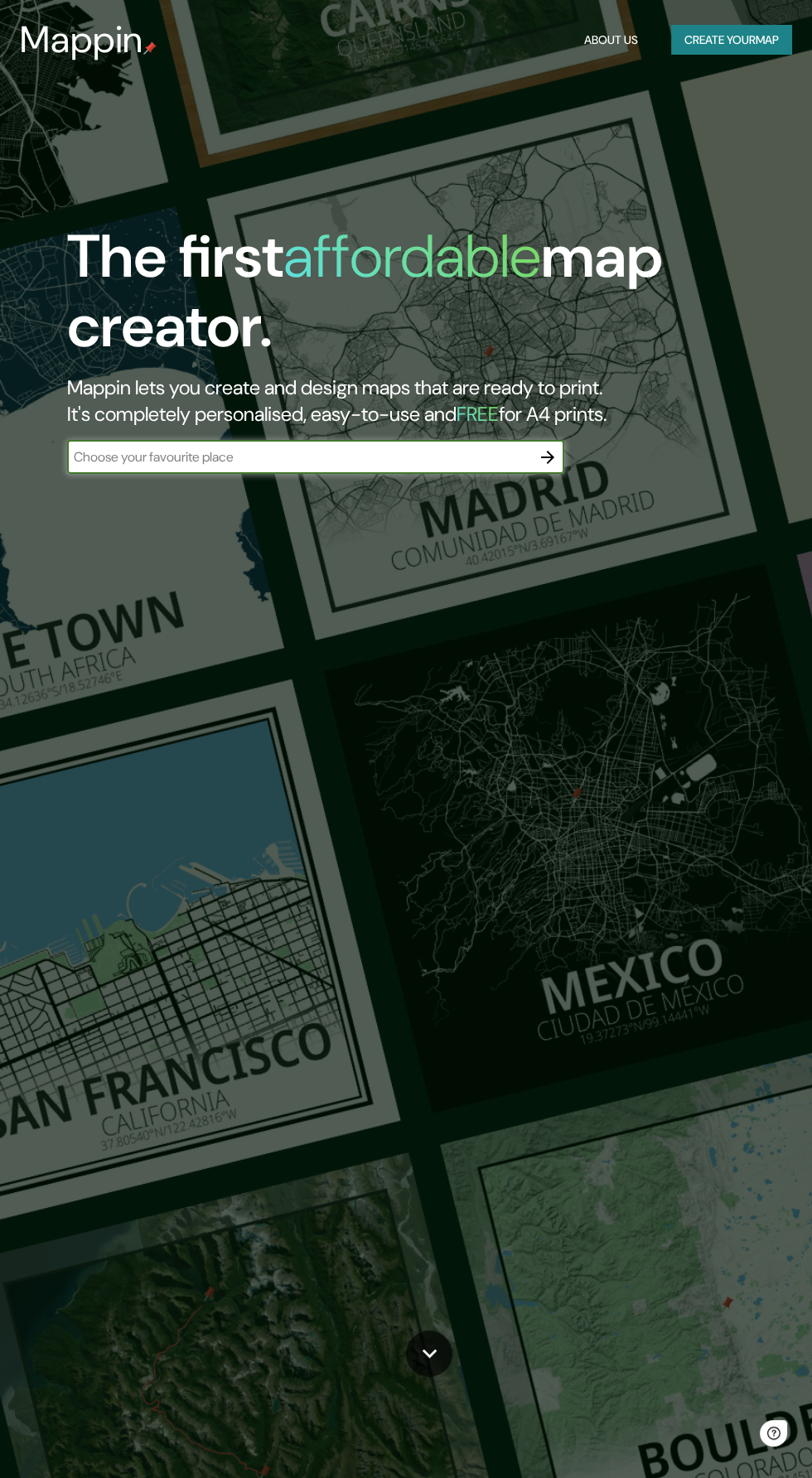
click at [757, 47] on button "Create your map" at bounding box center [731, 39] width 121 height 30
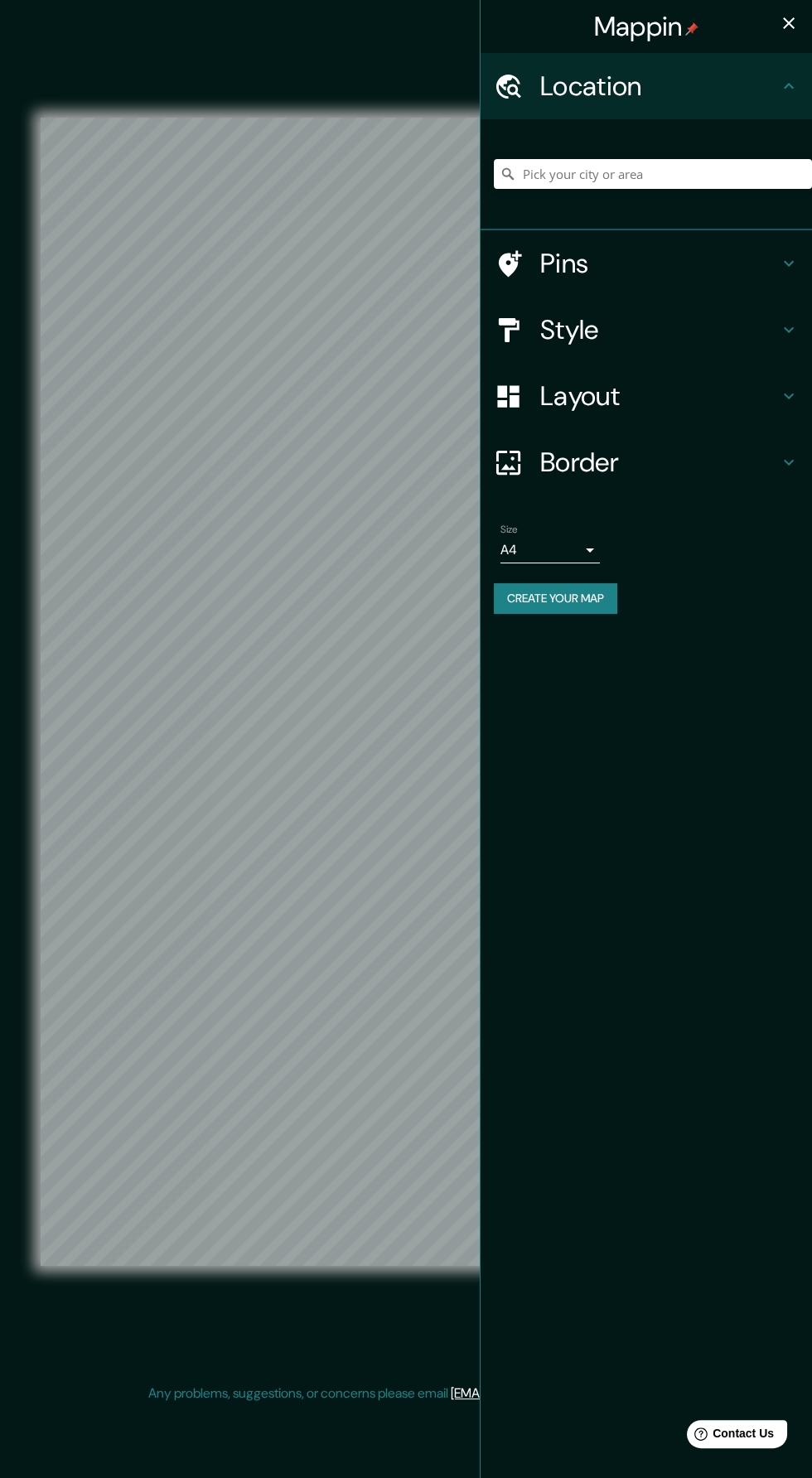
click at [728, 389] on h4 "Layout" at bounding box center [660, 396] width 239 height 33
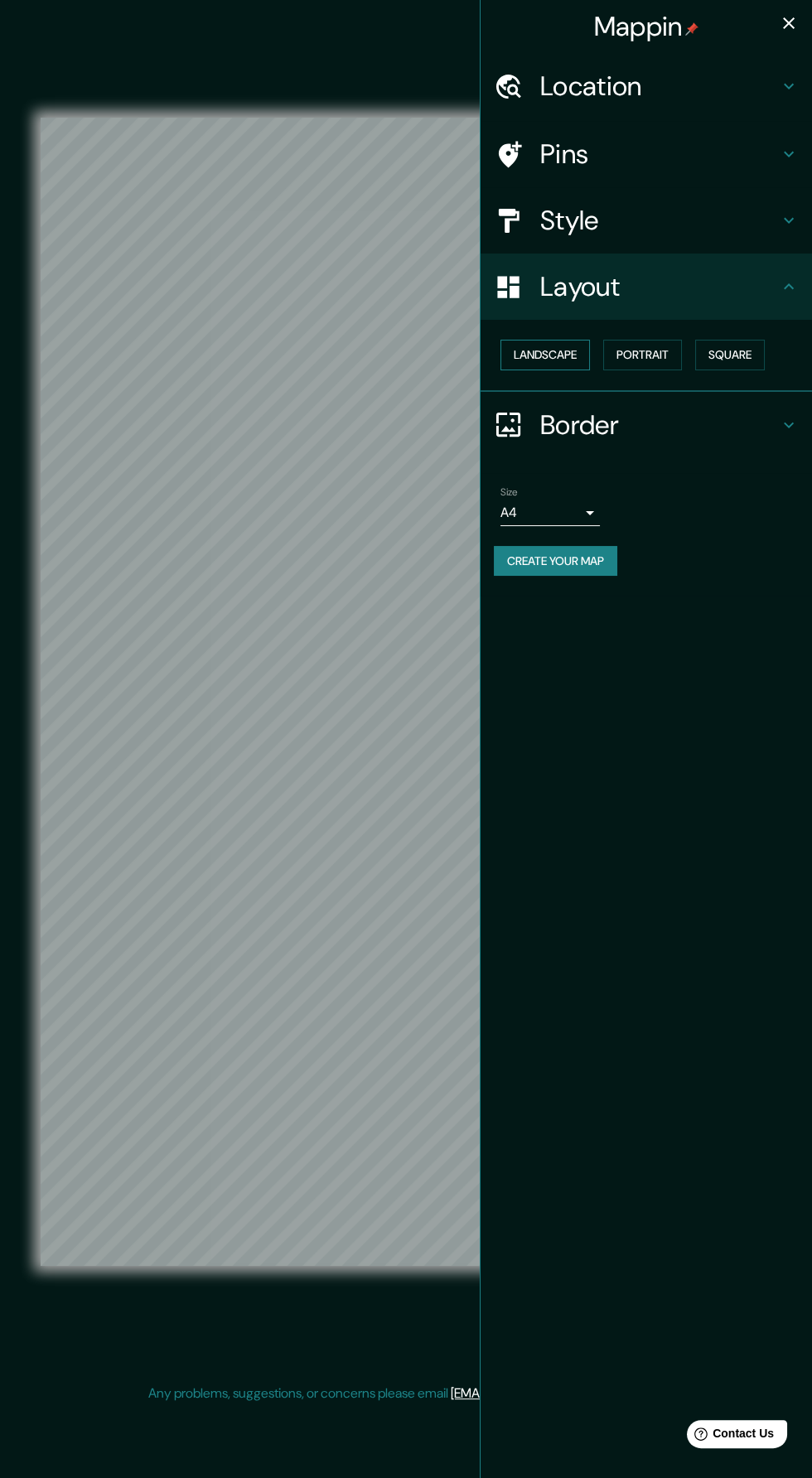
click at [576, 355] on button "Landscape" at bounding box center [545, 355] width 89 height 30
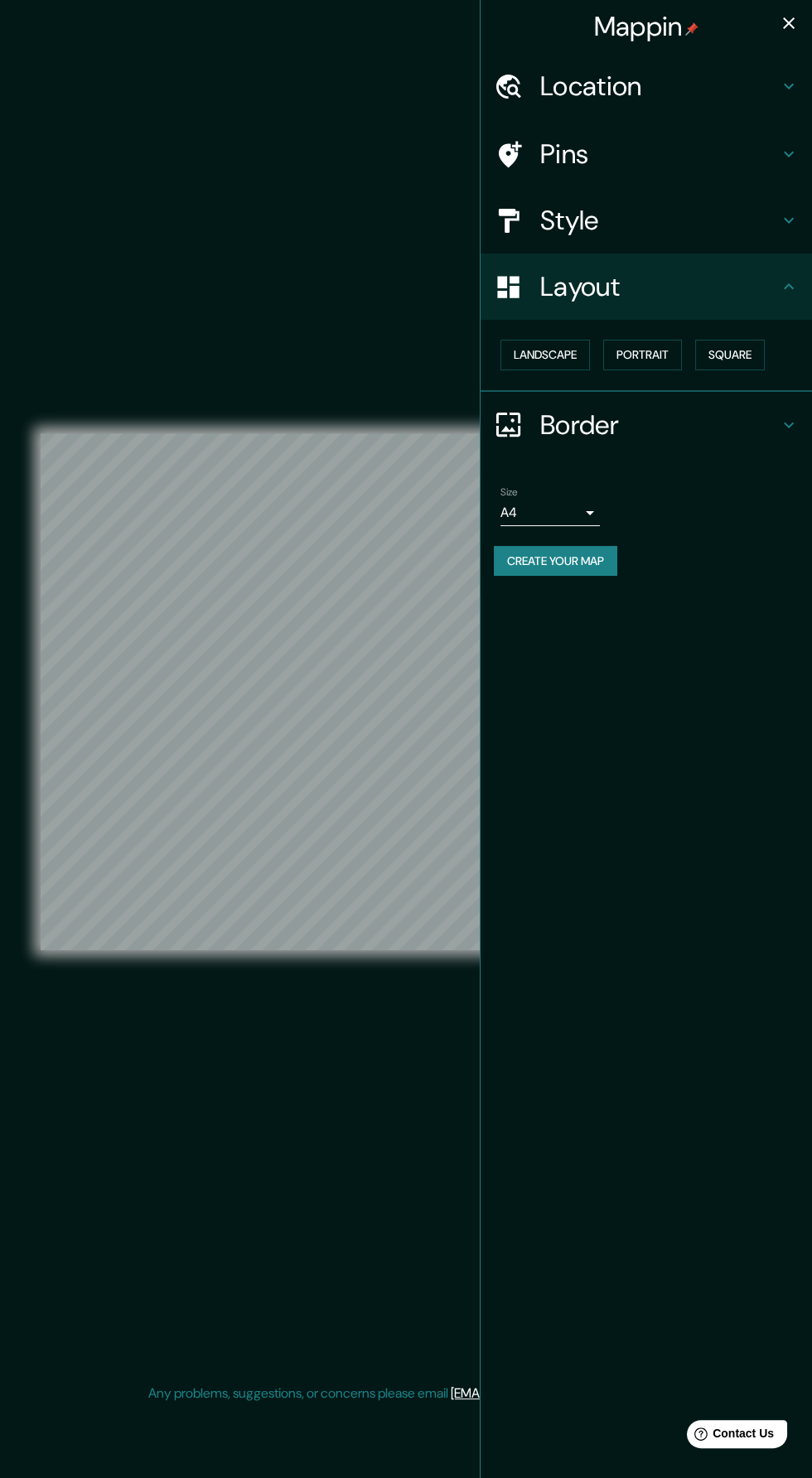
click at [581, 522] on body "Mappin Location Pins Style Layout Landscape Portrait Square Border Choose a bor…" at bounding box center [406, 739] width 812 height 1478
click at [569, 579] on li "A3" at bounding box center [550, 576] width 99 height 29
type input "a4"
click at [715, 220] on h4 "Style" at bounding box center [660, 220] width 239 height 33
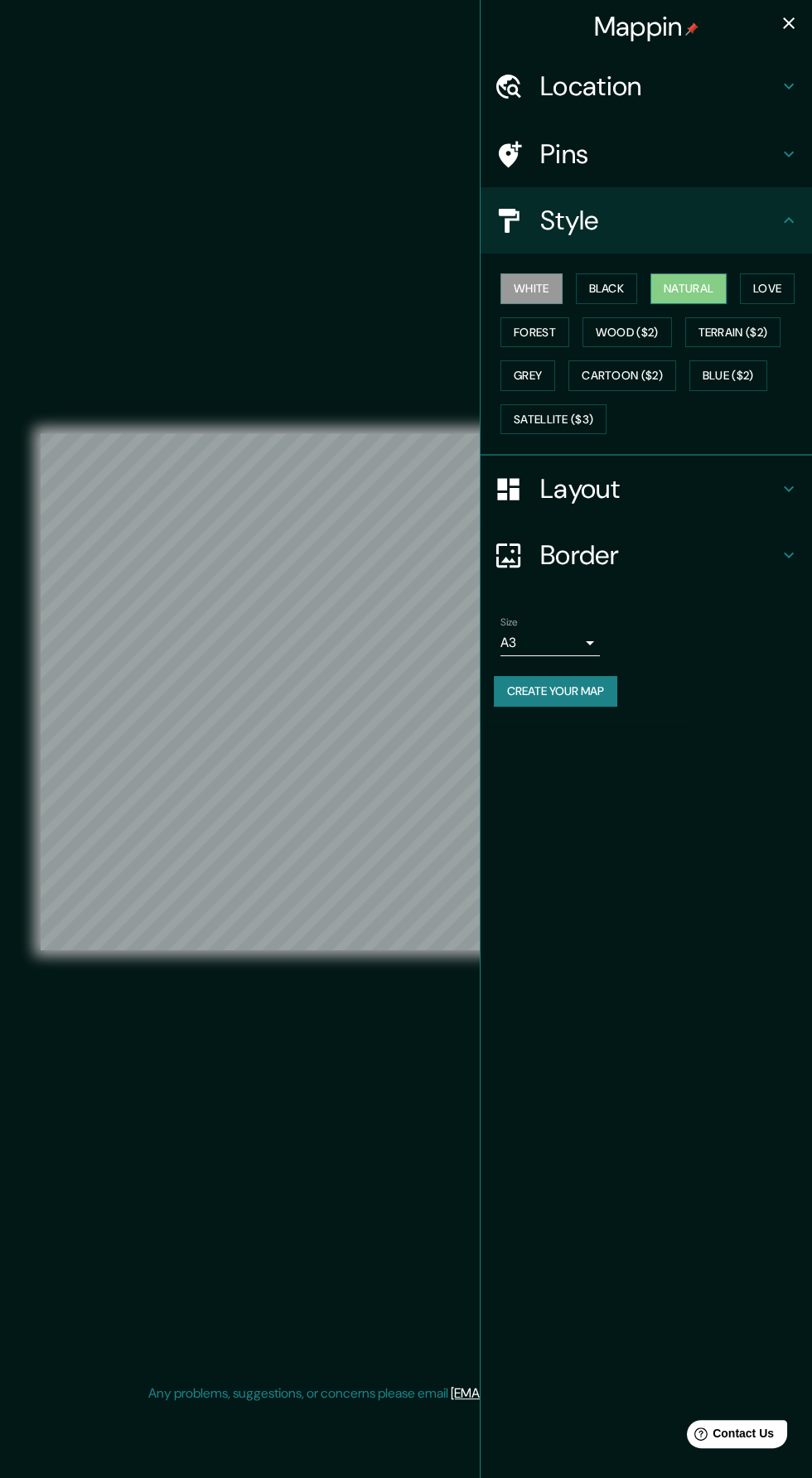
click at [696, 294] on button "Natural" at bounding box center [688, 288] width 76 height 30
click at [788, 23] on icon "button" at bounding box center [788, 23] width 12 height 12
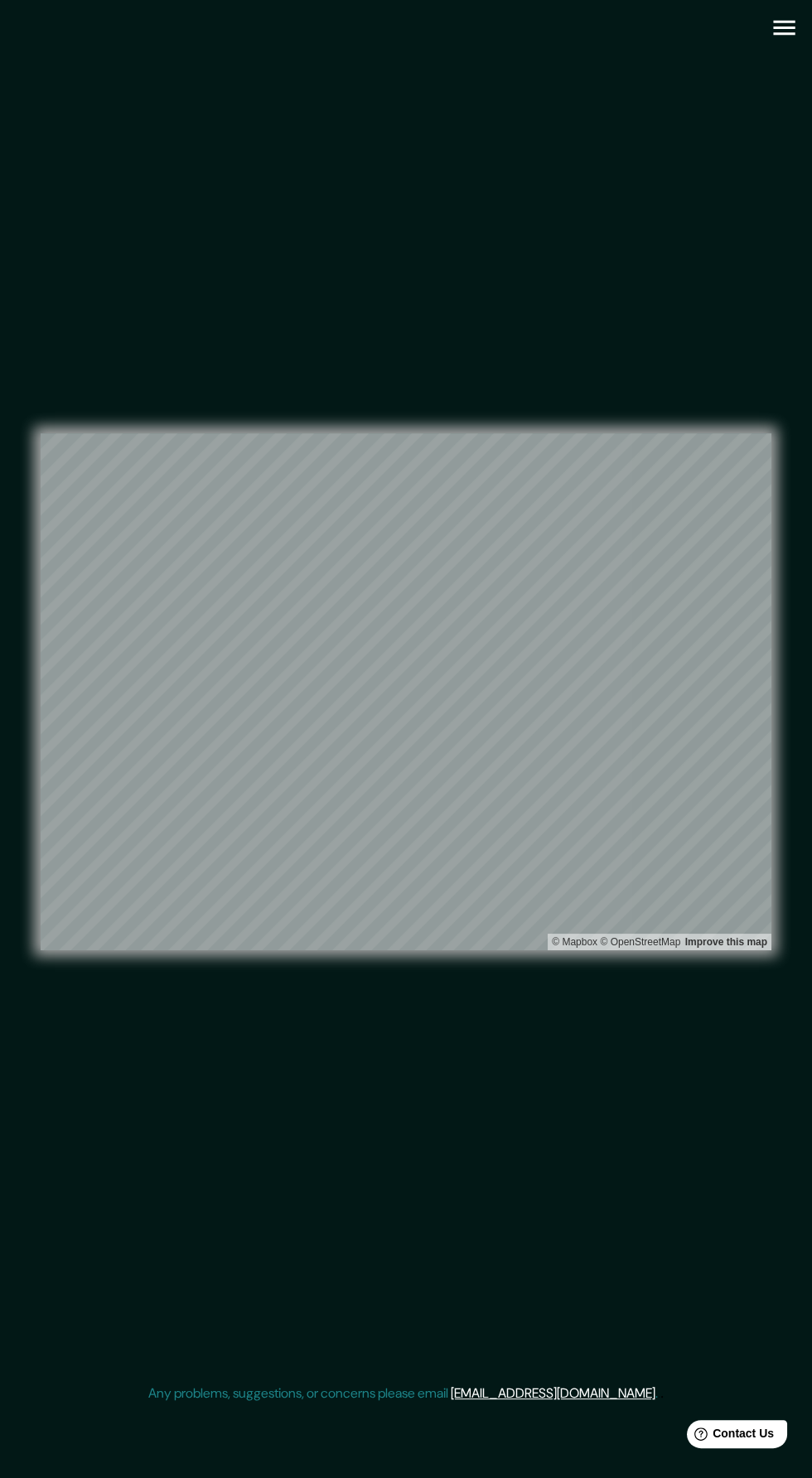
click at [784, 35] on icon "button" at bounding box center [784, 28] width 29 height 29
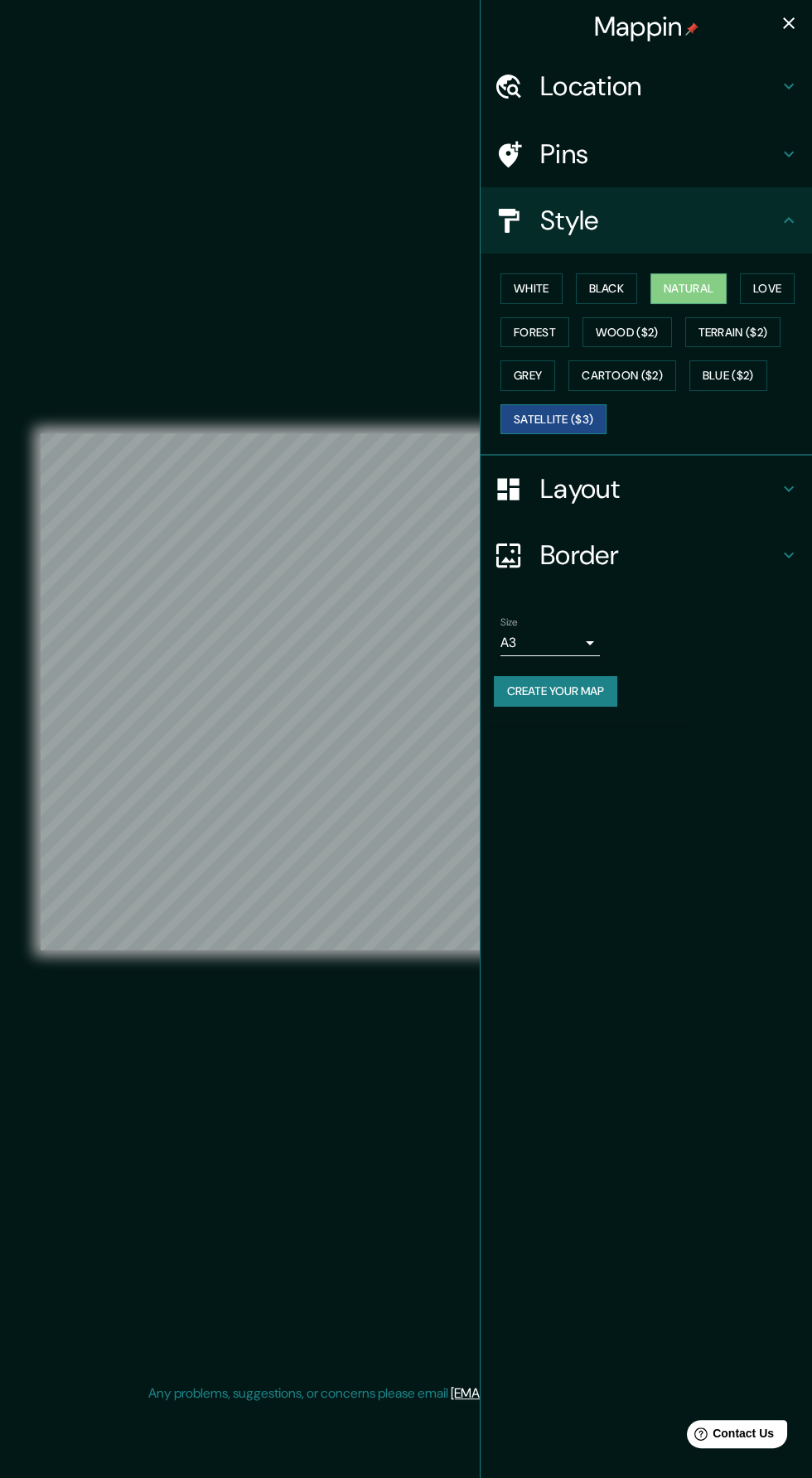
click at [576, 418] on button "Satellite ($3)" at bounding box center [553, 419] width 106 height 30
click at [788, 32] on icon "button" at bounding box center [789, 23] width 20 height 20
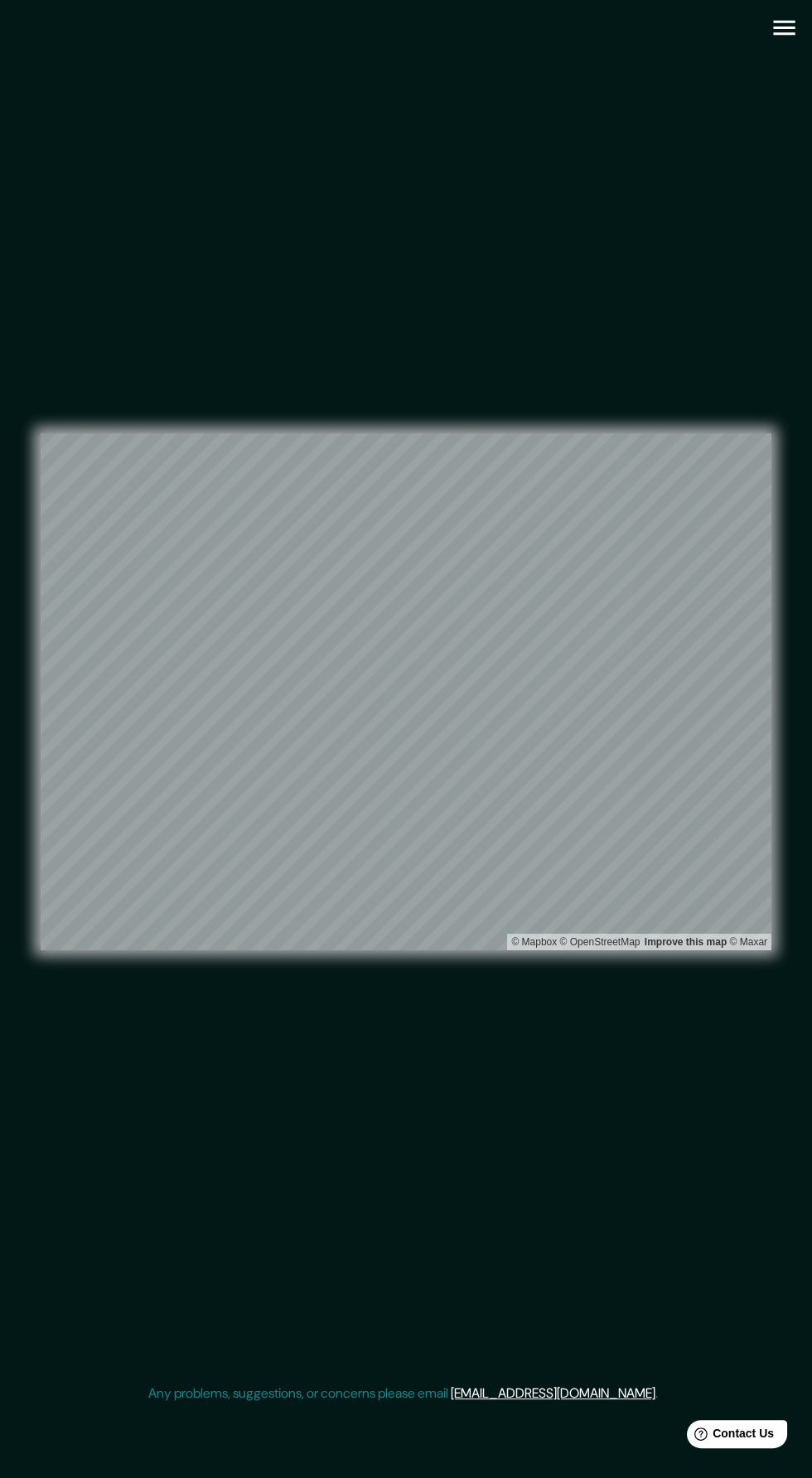
click at [779, 41] on icon "button" at bounding box center [784, 28] width 29 height 29
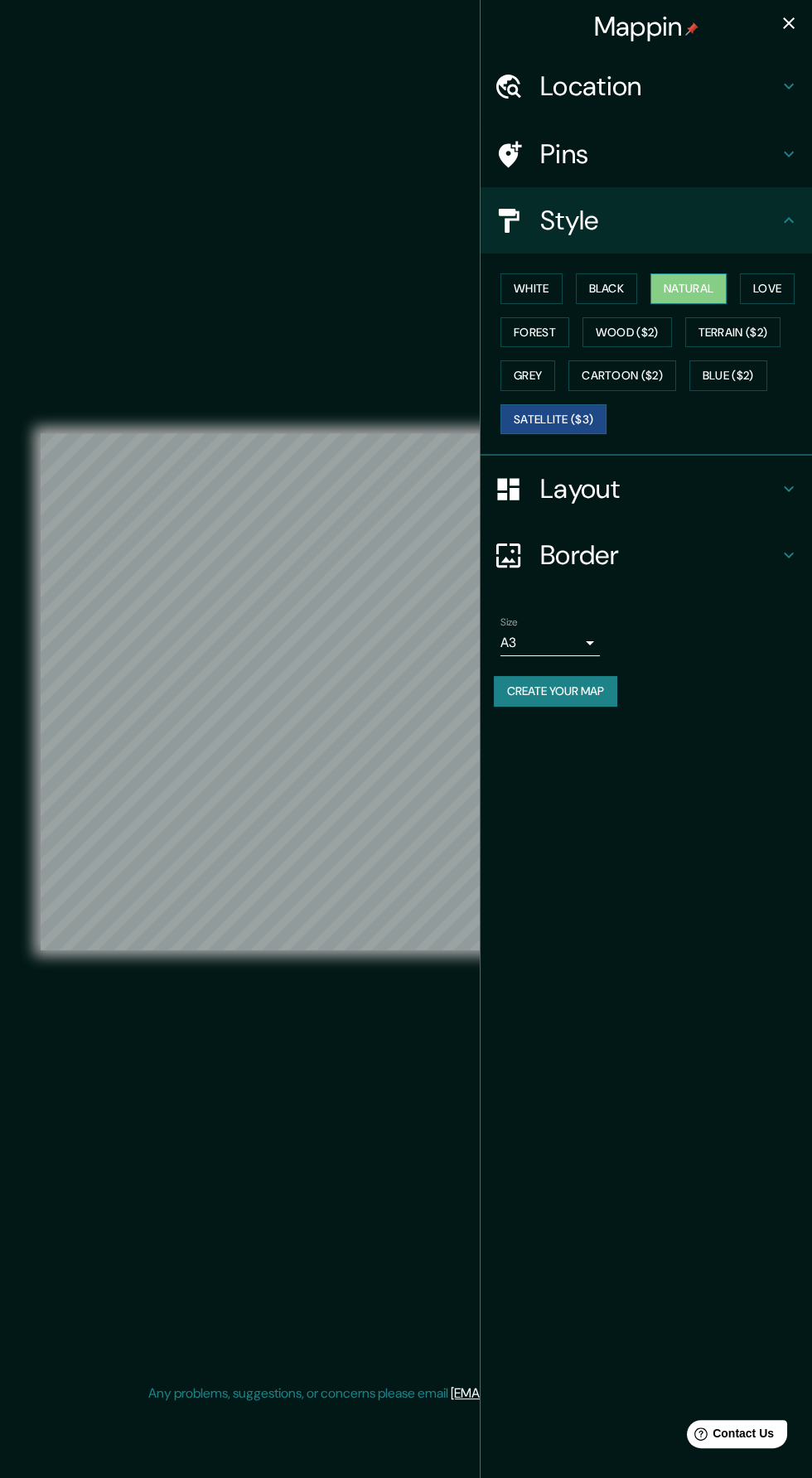
click at [705, 281] on button "Natural" at bounding box center [688, 288] width 76 height 30
click at [784, 27] on icon "button" at bounding box center [789, 23] width 20 height 20
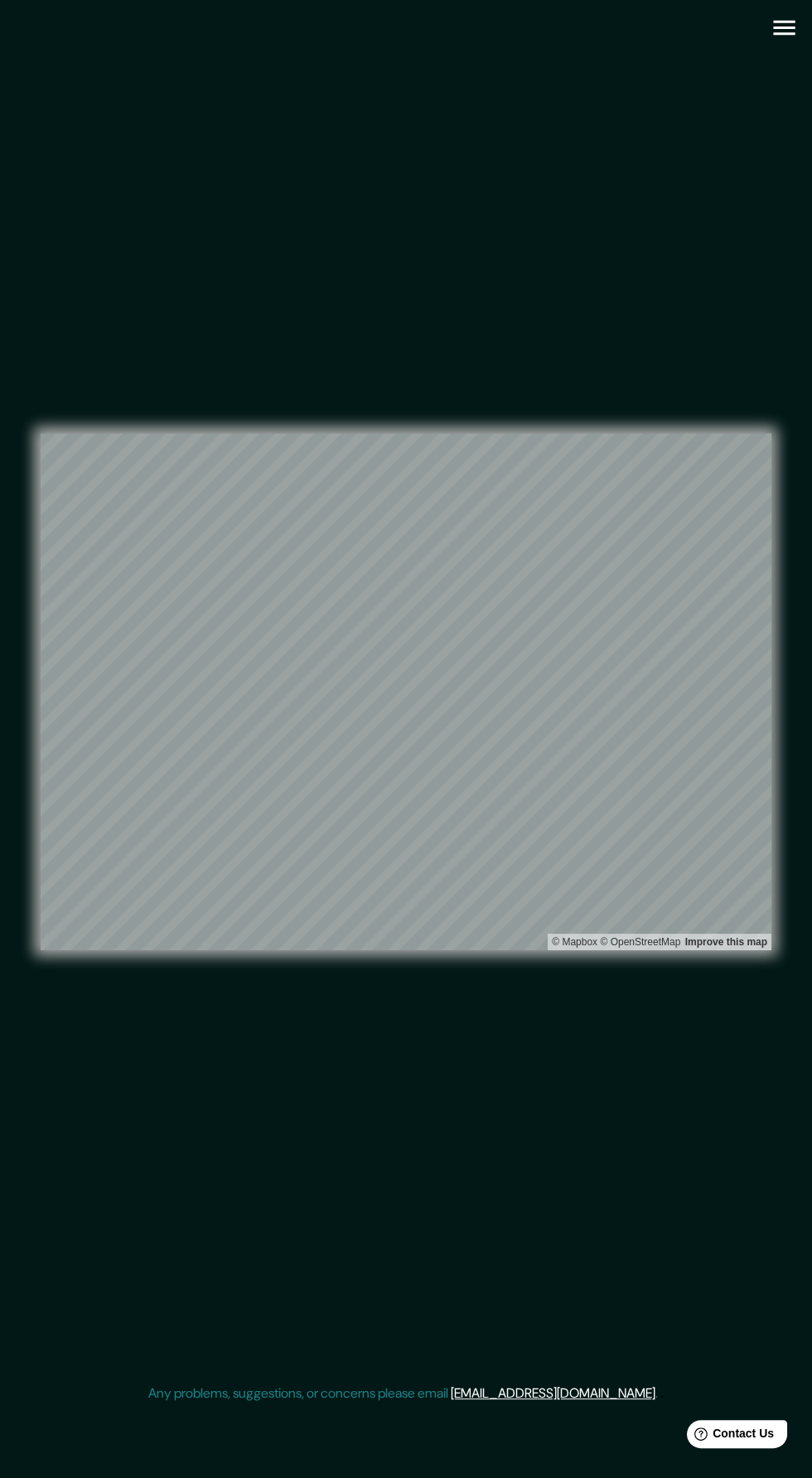
click at [780, 40] on icon "button" at bounding box center [784, 28] width 29 height 29
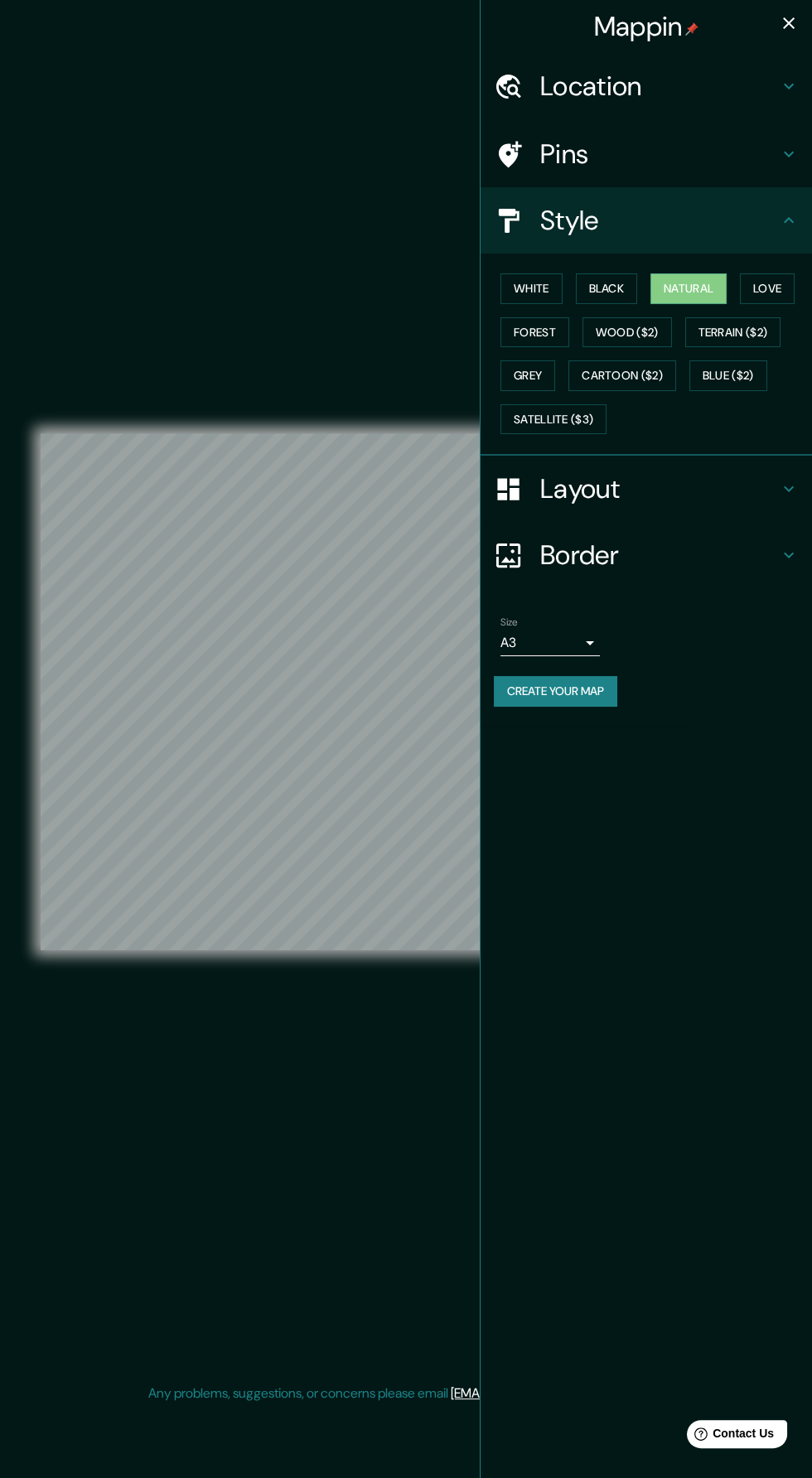
click at [611, 689] on button "Create your map" at bounding box center [555, 691] width 123 height 30
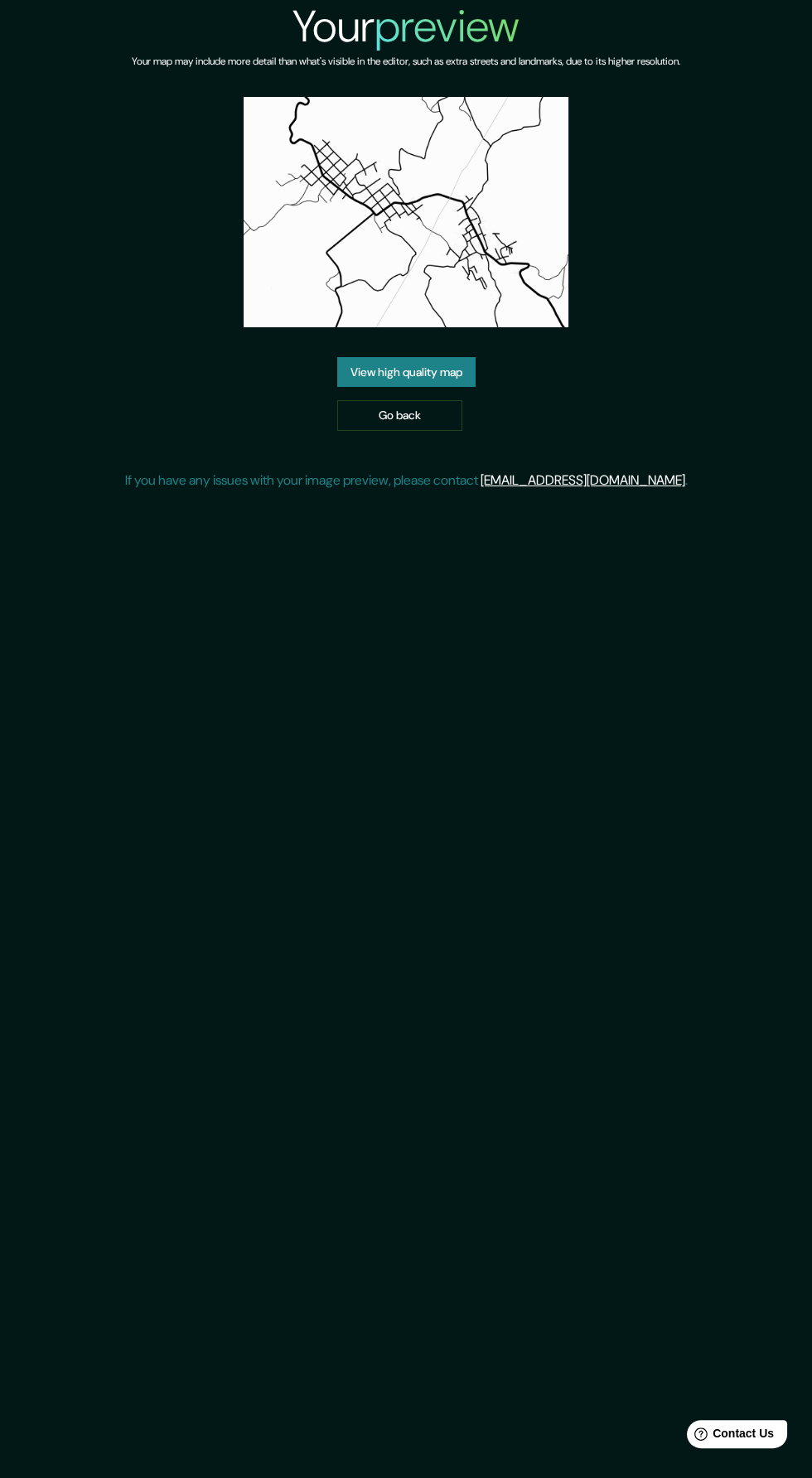
click at [470, 369] on link "View high quality map" at bounding box center [406, 372] width 139 height 30
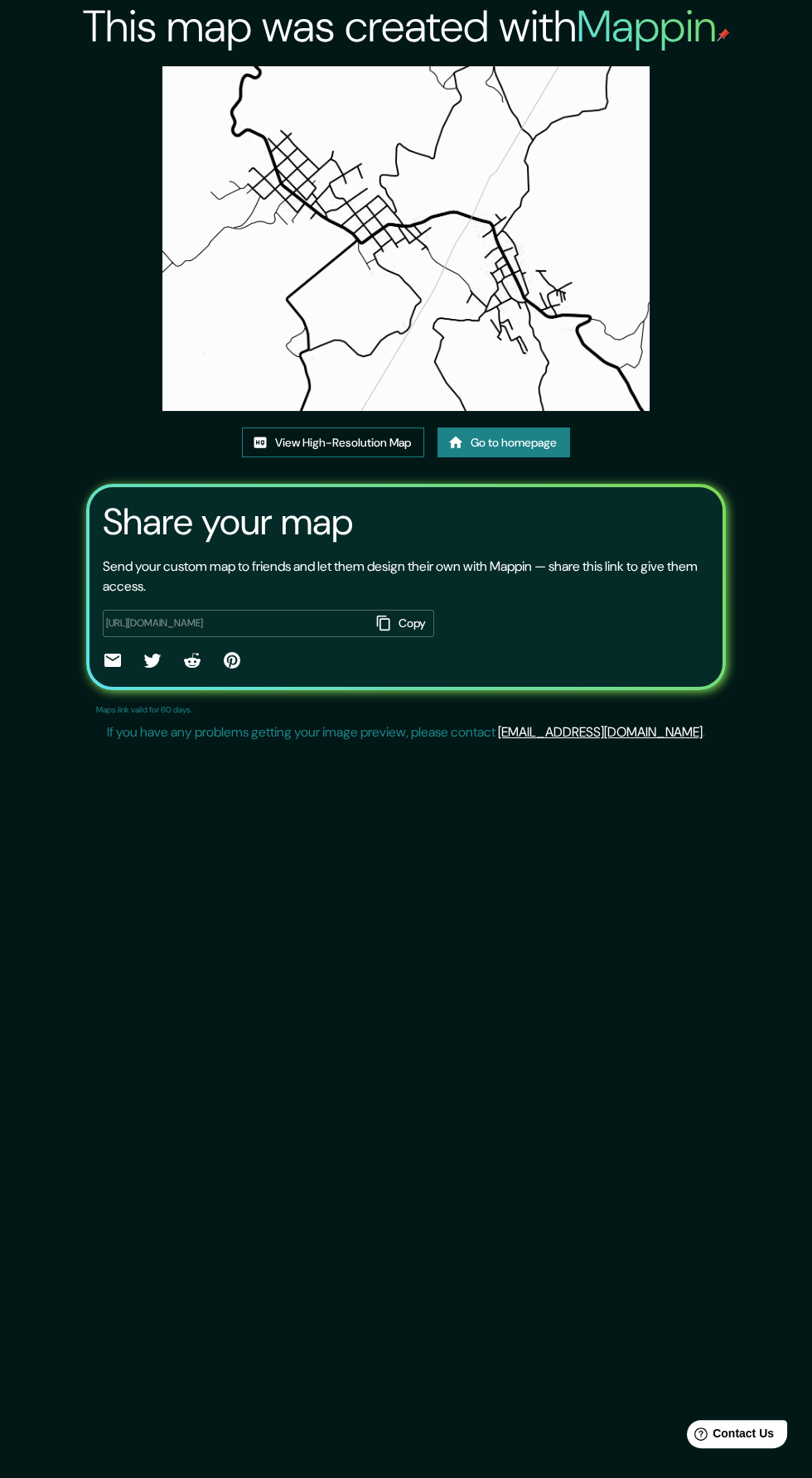
click at [393, 443] on link "View High-Resolution Map" at bounding box center [333, 442] width 182 height 30
